Goal: Navigation & Orientation: Find specific page/section

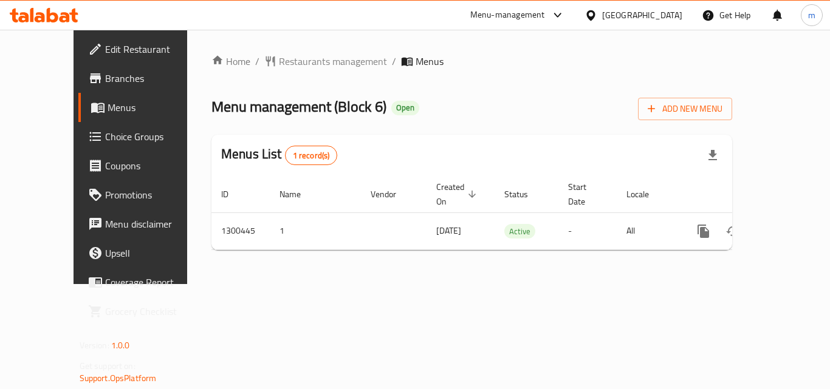
click at [63, 16] on icon at bounding box center [44, 15] width 69 height 15
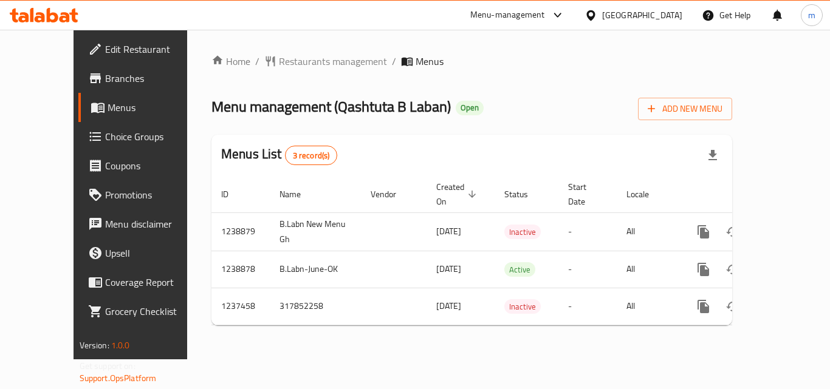
click at [53, 15] on icon at bounding box center [53, 15] width 12 height 15
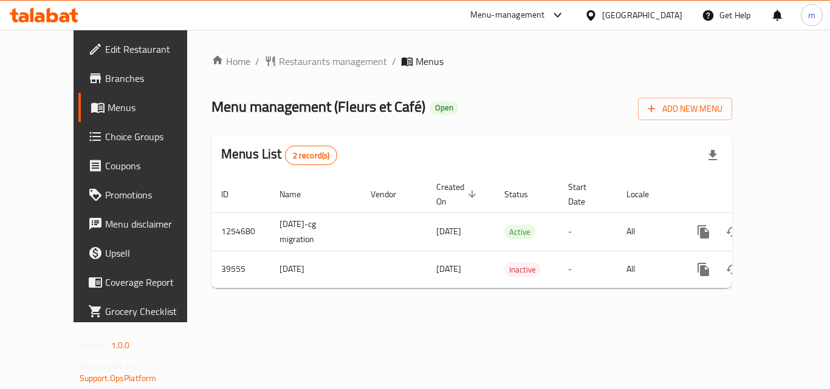
click at [55, 20] on icon at bounding box center [53, 15] width 12 height 15
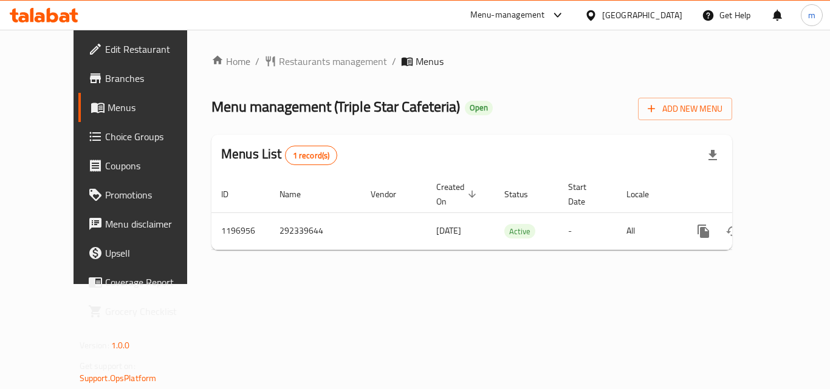
click at [52, 16] on icon at bounding box center [44, 15] width 69 height 15
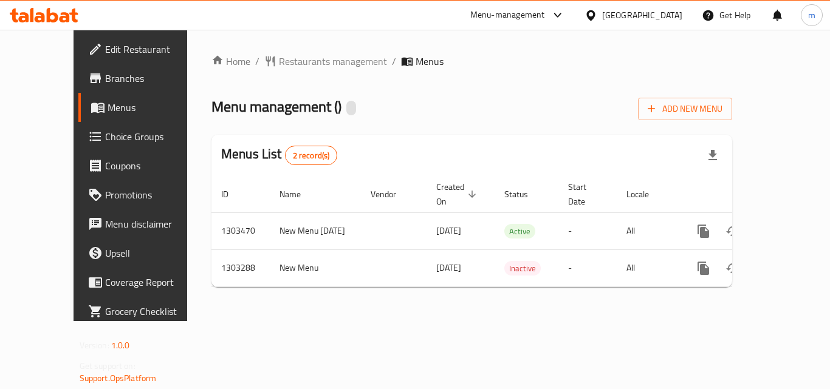
click at [56, 18] on icon at bounding box center [53, 15] width 12 height 15
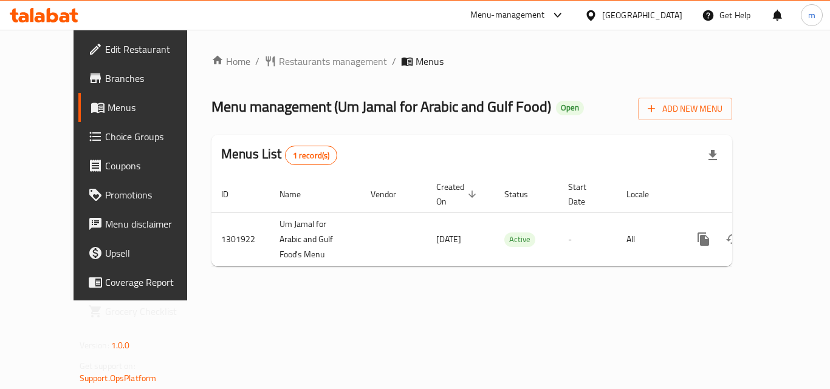
click at [55, 16] on icon at bounding box center [53, 15] width 12 height 15
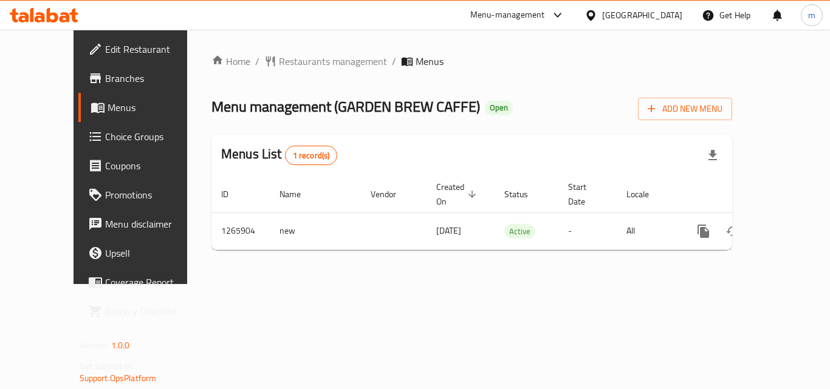
click at [47, 15] on icon at bounding box center [53, 15] width 12 height 15
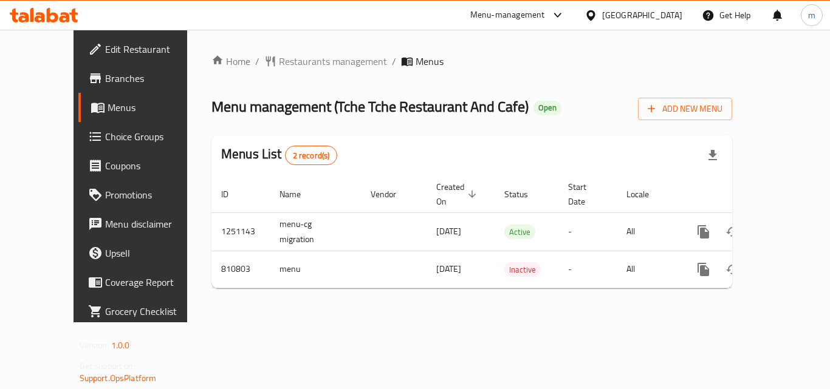
click at [50, 5] on div at bounding box center [44, 15] width 88 height 24
click at [60, 19] on icon at bounding box center [65, 17] width 10 height 10
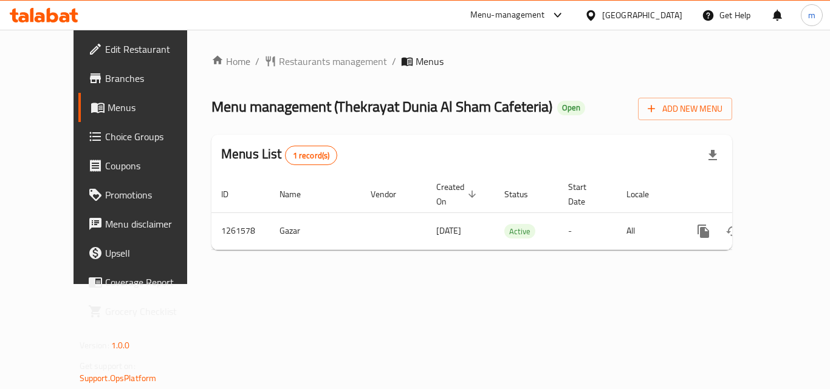
click at [68, 21] on icon at bounding box center [65, 17] width 10 height 10
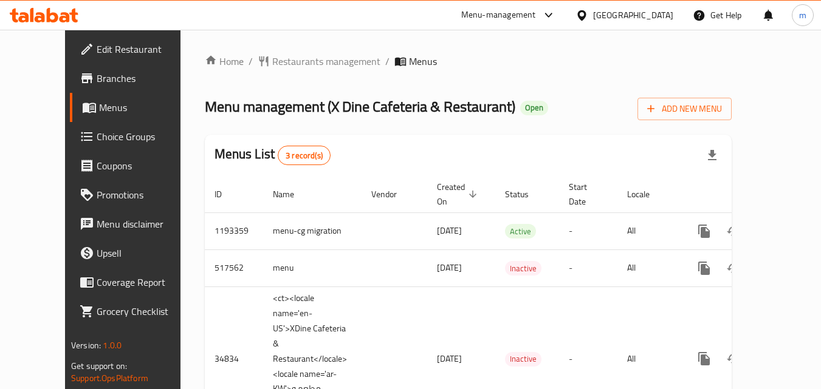
click at [61, 21] on icon at bounding box center [65, 17] width 10 height 10
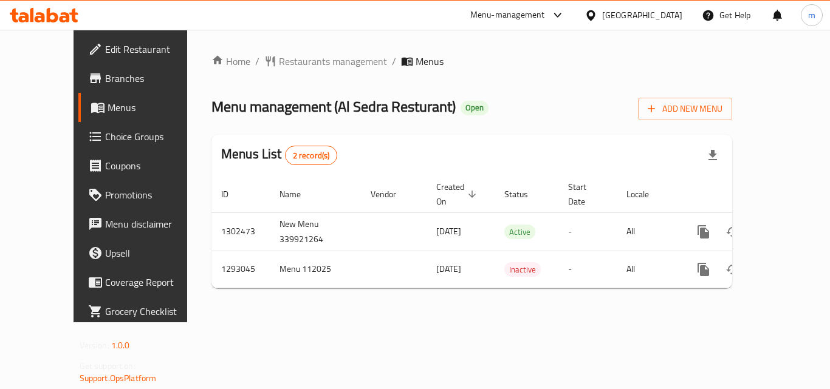
click at [69, 15] on icon at bounding box center [65, 17] width 10 height 10
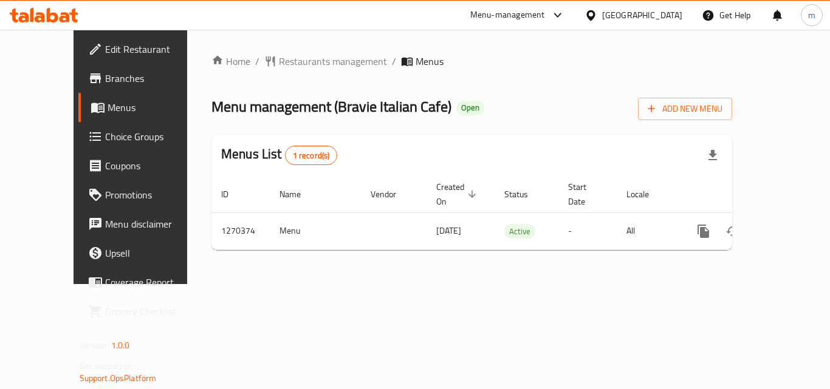
click at [26, 12] on icon at bounding box center [44, 15] width 69 height 15
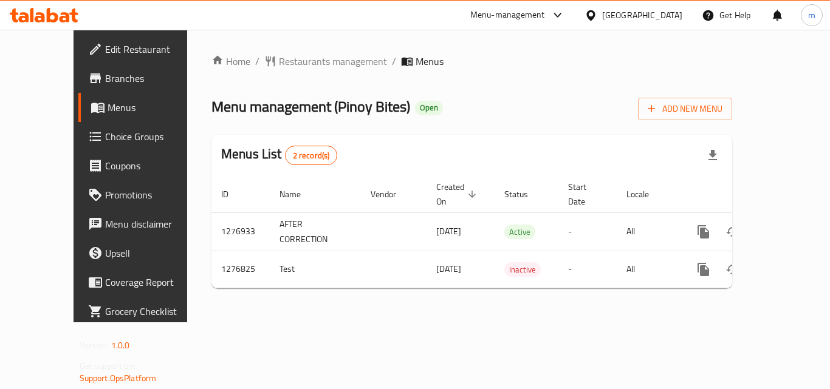
click at [35, 6] on div at bounding box center [44, 15] width 88 height 24
click at [38, 15] on icon at bounding box center [44, 15] width 69 height 15
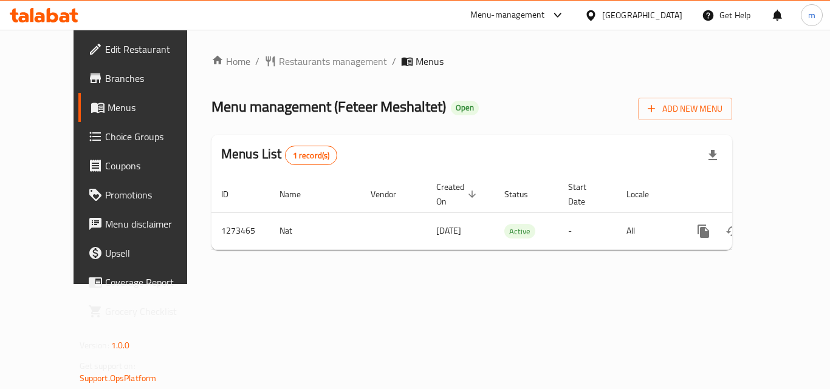
click at [48, 18] on icon at bounding box center [53, 15] width 12 height 15
click at [63, 14] on icon at bounding box center [65, 17] width 10 height 10
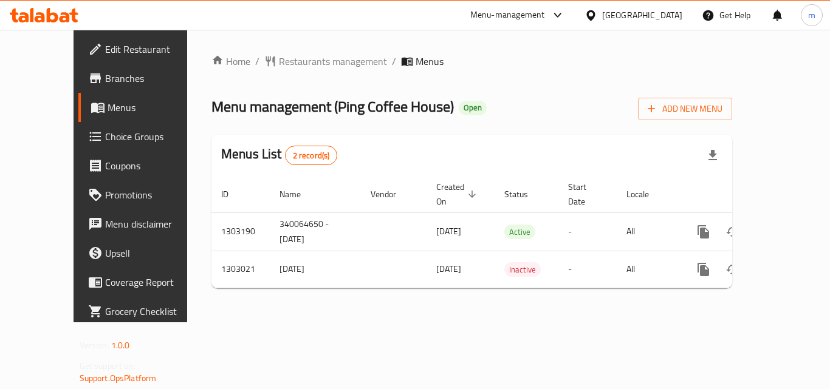
click at [72, 15] on icon at bounding box center [44, 15] width 69 height 15
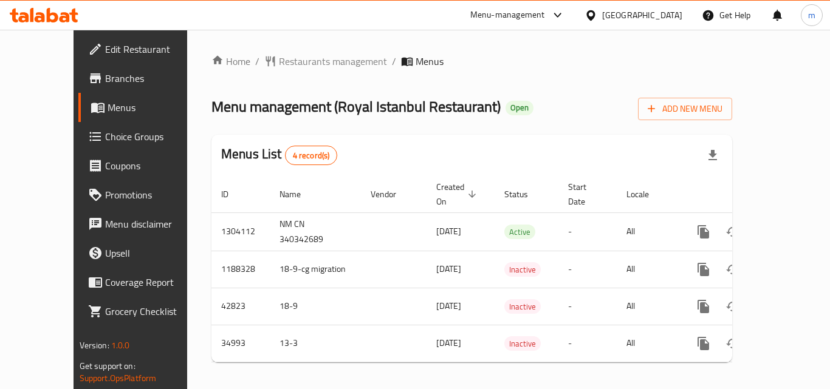
click at [58, 18] on icon at bounding box center [53, 15] width 12 height 15
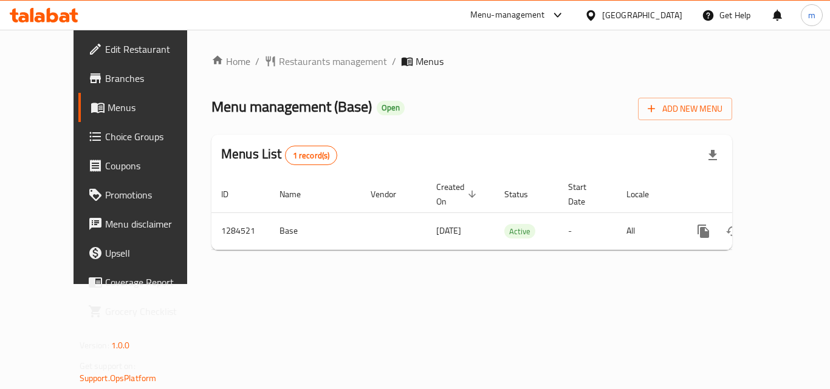
click at [44, 6] on div at bounding box center [44, 15] width 88 height 24
click at [32, 15] on icon at bounding box center [32, 15] width 4 height 14
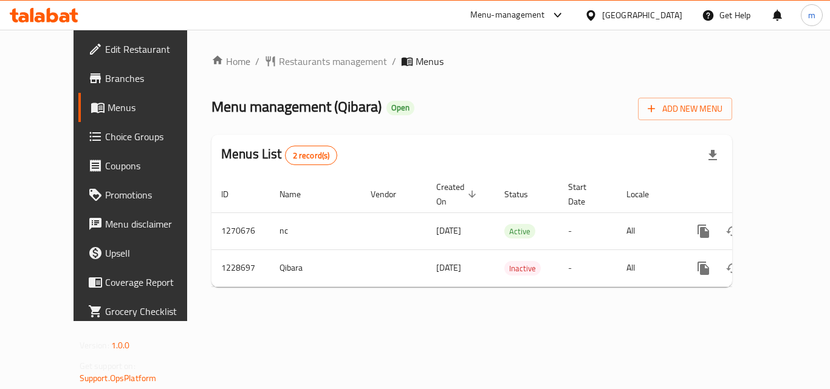
click at [55, 17] on icon at bounding box center [44, 15] width 69 height 15
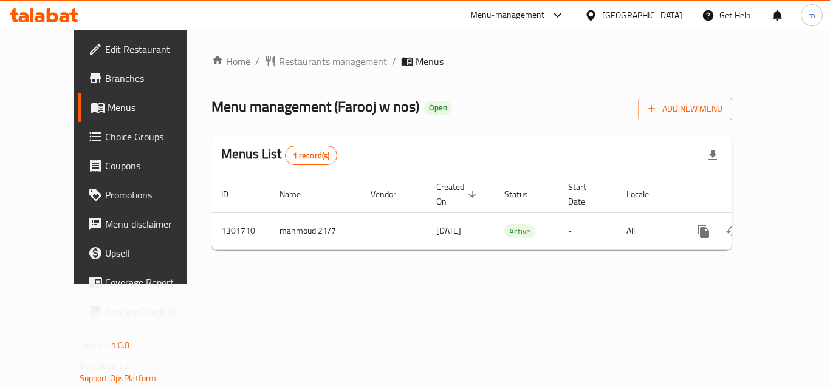
click at [53, 22] on icon at bounding box center [53, 15] width 12 height 15
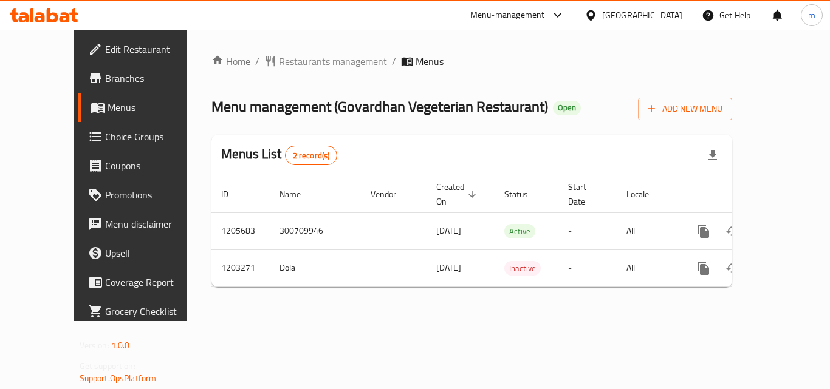
click at [39, 16] on icon at bounding box center [44, 15] width 69 height 15
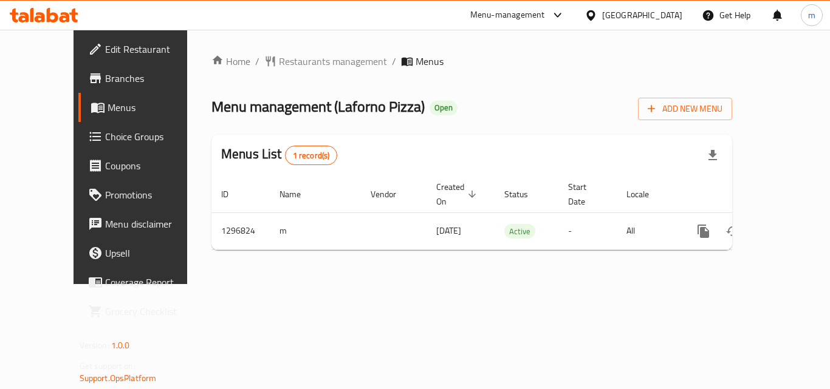
click at [20, 15] on icon at bounding box center [23, 17] width 10 height 10
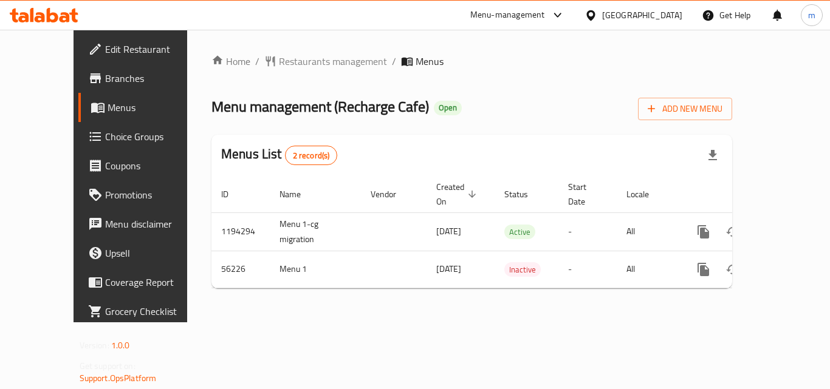
click at [53, 18] on icon at bounding box center [44, 15] width 69 height 15
click at [47, 9] on icon at bounding box center [53, 15] width 12 height 15
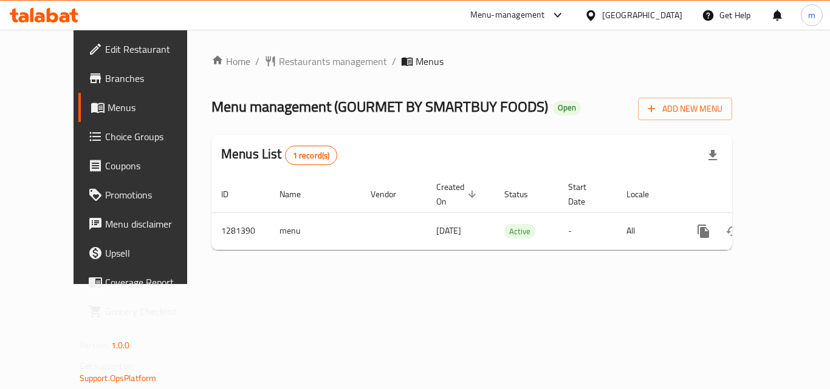
click at [44, 12] on icon at bounding box center [44, 15] width 69 height 15
click at [35, 15] on icon at bounding box center [44, 15] width 69 height 15
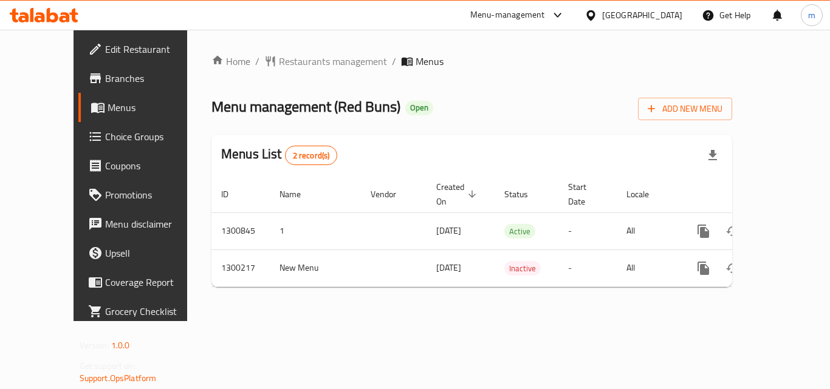
click at [61, 13] on icon at bounding box center [44, 15] width 69 height 15
click at [51, 22] on icon at bounding box center [53, 15] width 12 height 15
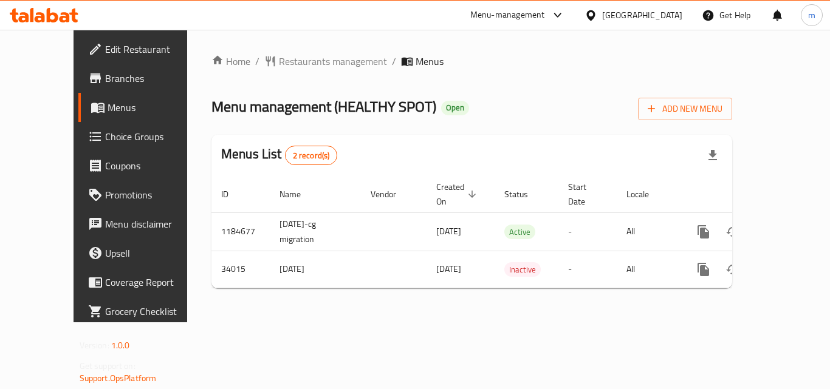
click at [49, 13] on icon at bounding box center [53, 15] width 12 height 15
